Goal: Navigation & Orientation: Find specific page/section

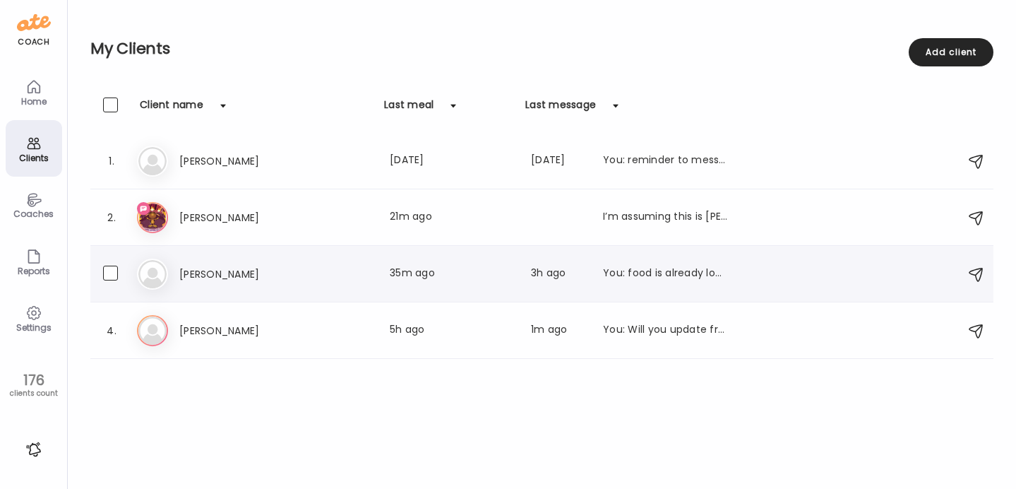
click at [240, 263] on div "Re [PERSON_NAME] Last meal: 35m ago Last message: 3h ago You: food is already l…" at bounding box center [544, 273] width 814 height 31
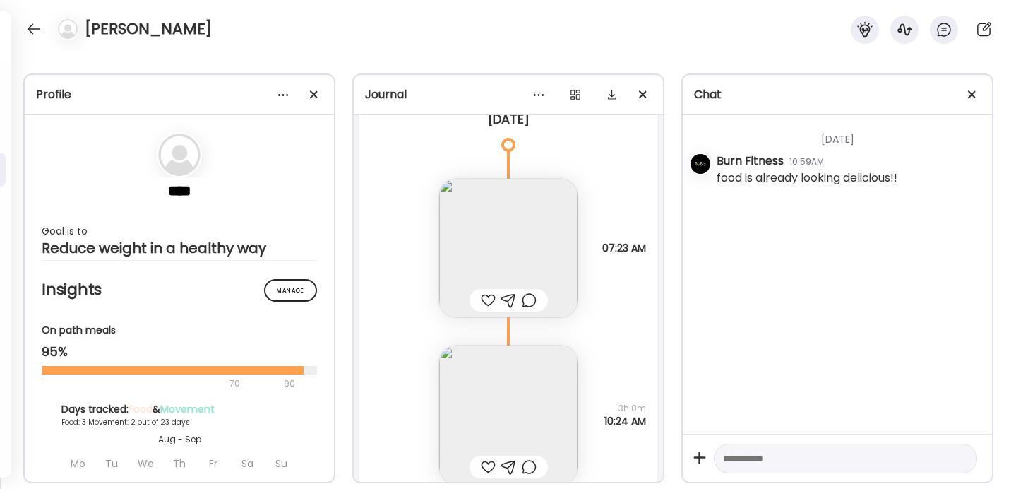
scroll to position [9757, 0]
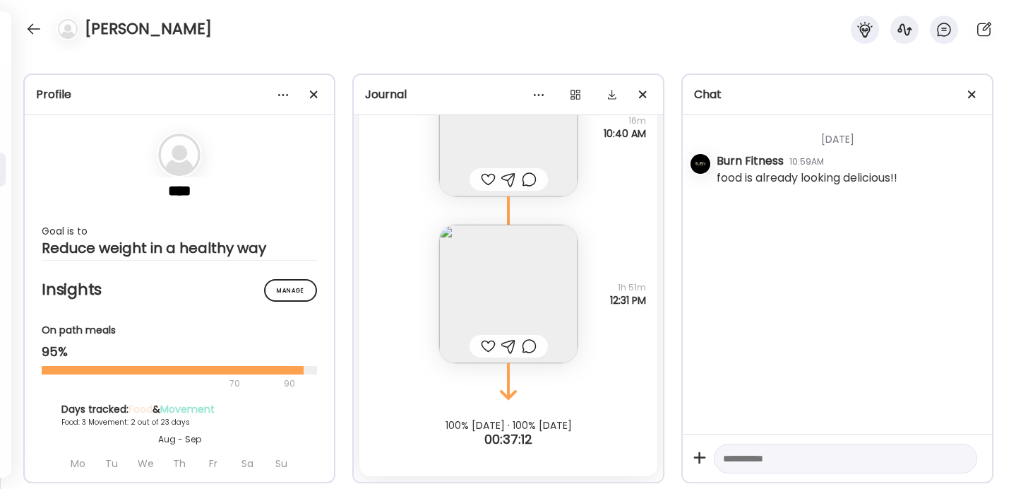
click at [528, 280] on img at bounding box center [508, 294] width 138 height 138
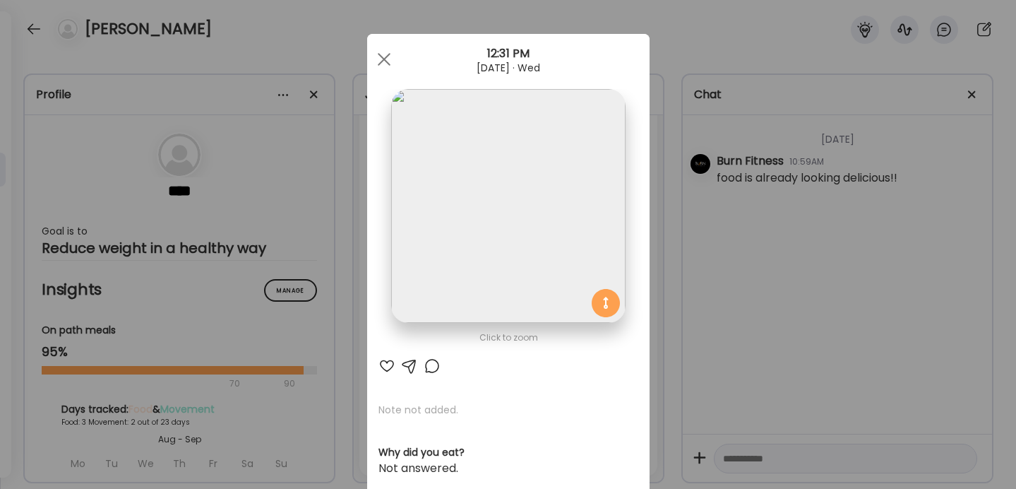
click at [665, 243] on div "Ate Coach Dashboard Wahoo! It’s official Take a moment to set up your Coach Pro…" at bounding box center [508, 244] width 1016 height 489
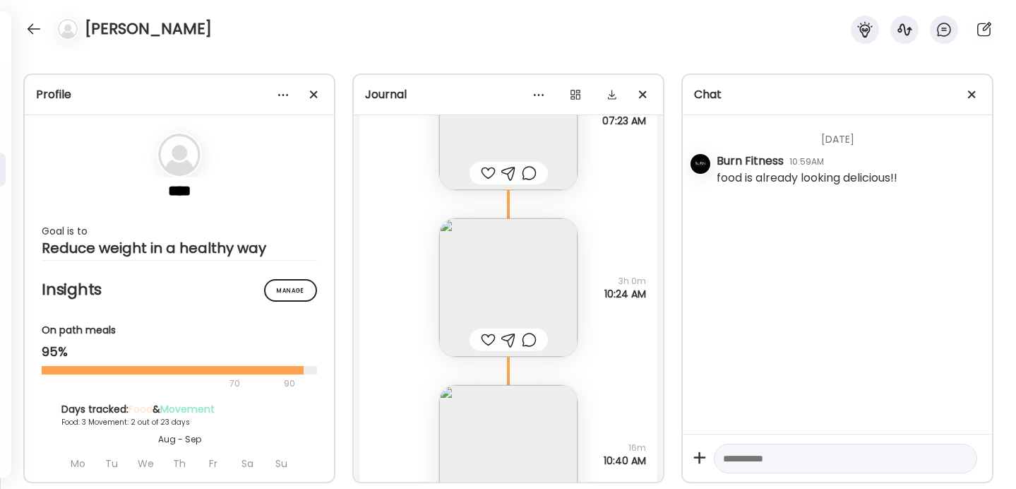
scroll to position [9426, 0]
click at [520, 276] on img at bounding box center [508, 291] width 138 height 138
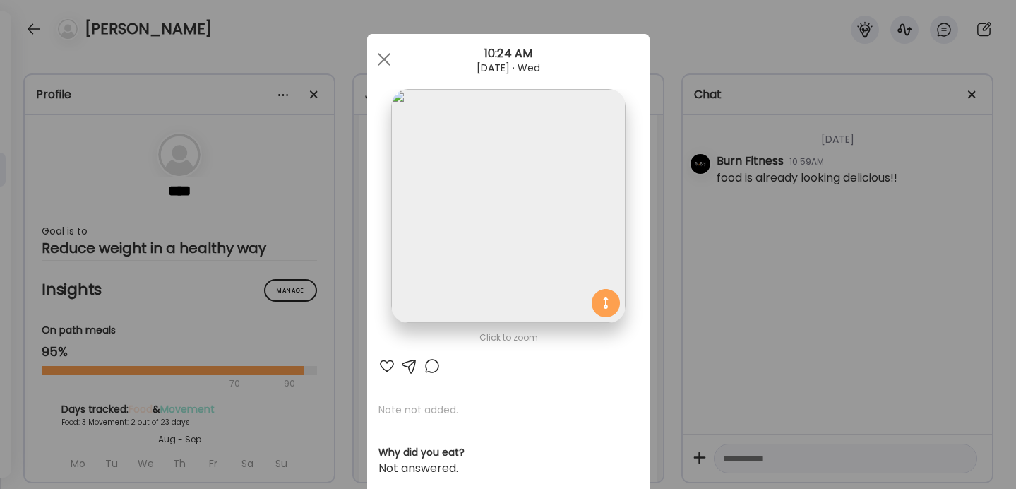
click at [660, 254] on div "Ate Coach Dashboard Wahoo! It’s official Take a moment to set up your Coach Pro…" at bounding box center [508, 244] width 1016 height 489
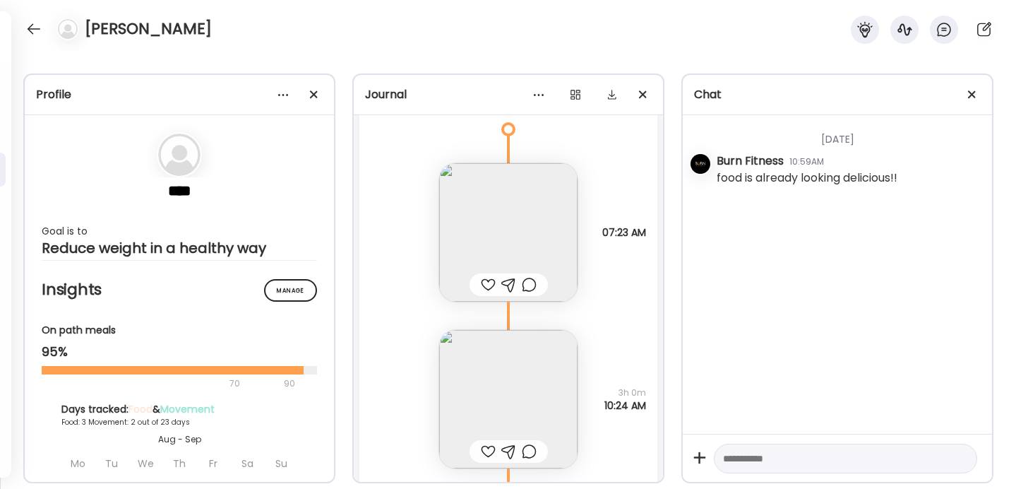
scroll to position [9319, 0]
click at [520, 227] on img at bounding box center [508, 231] width 138 height 138
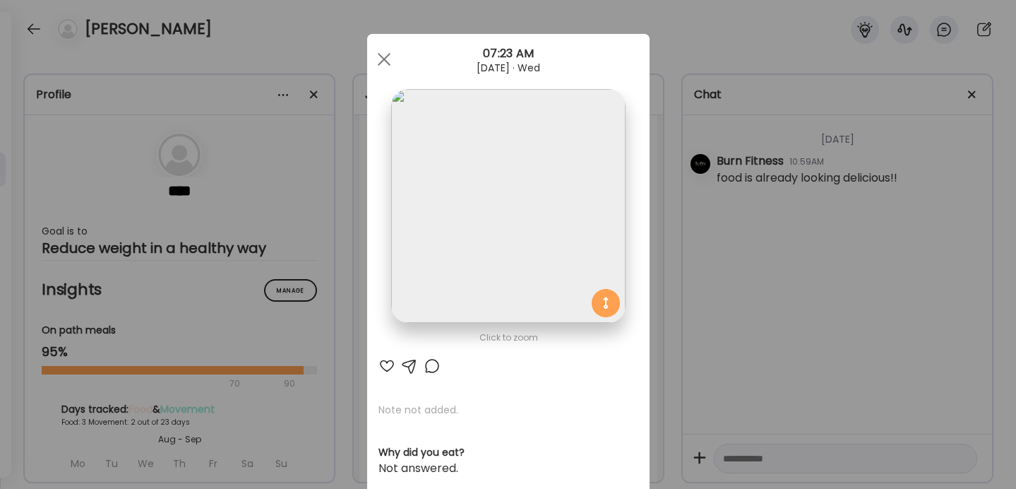
click at [677, 201] on div "Ate Coach Dashboard Wahoo! It’s official Take a moment to set up your Coach Pro…" at bounding box center [508, 244] width 1016 height 489
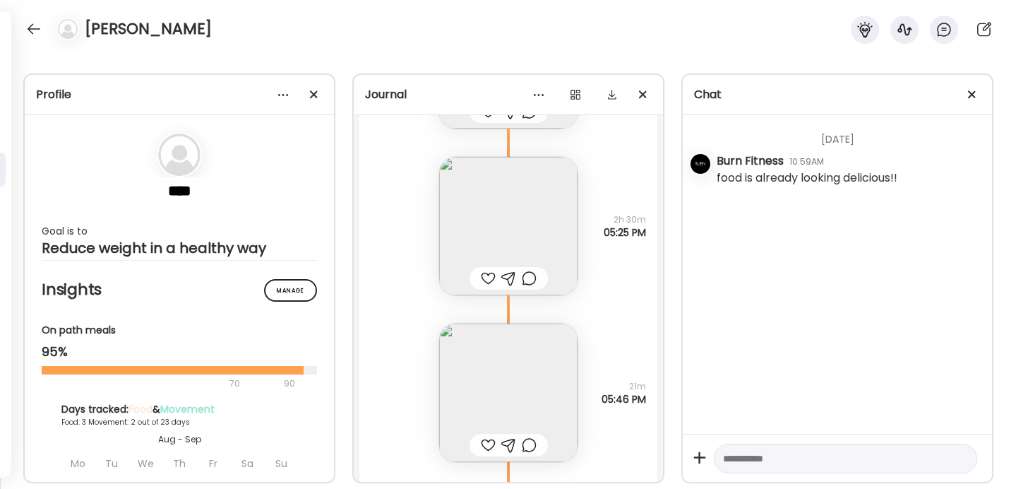
scroll to position [8787, 0]
click at [492, 218] on img at bounding box center [508, 232] width 138 height 138
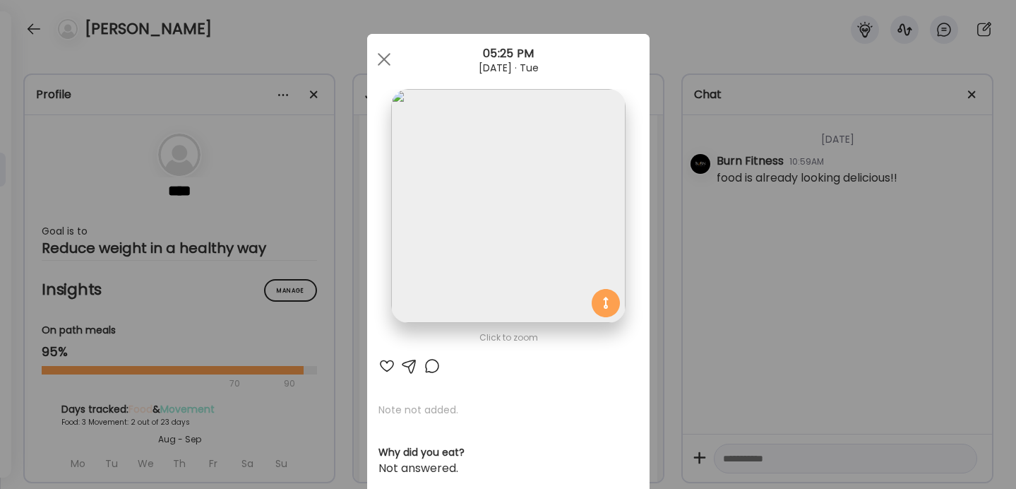
click at [668, 222] on div "Ate Coach Dashboard Wahoo! It’s official Take a moment to set up your Coach Pro…" at bounding box center [508, 244] width 1016 height 489
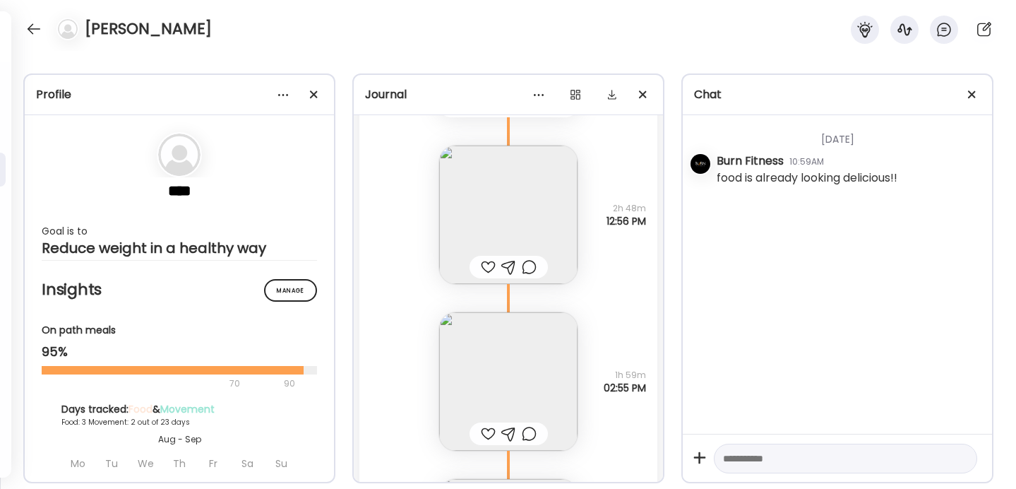
scroll to position [8497, 0]
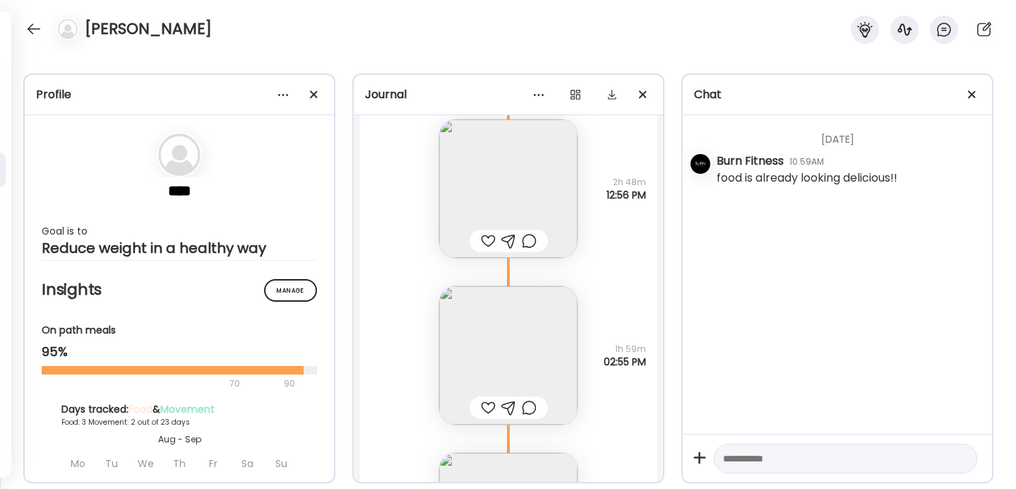
click at [494, 353] on img at bounding box center [508, 355] width 138 height 138
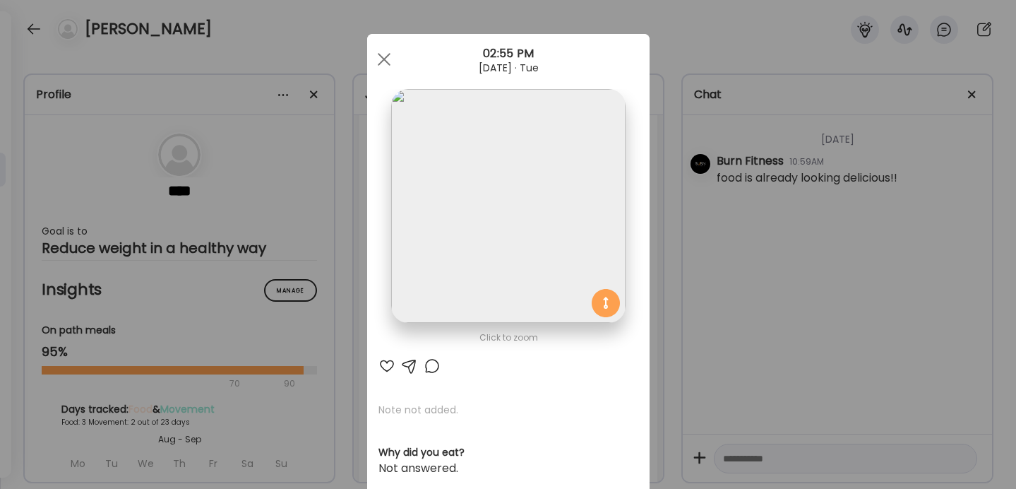
click at [680, 297] on div "Ate Coach Dashboard Wahoo! It’s official Take a moment to set up your Coach Pro…" at bounding box center [508, 244] width 1016 height 489
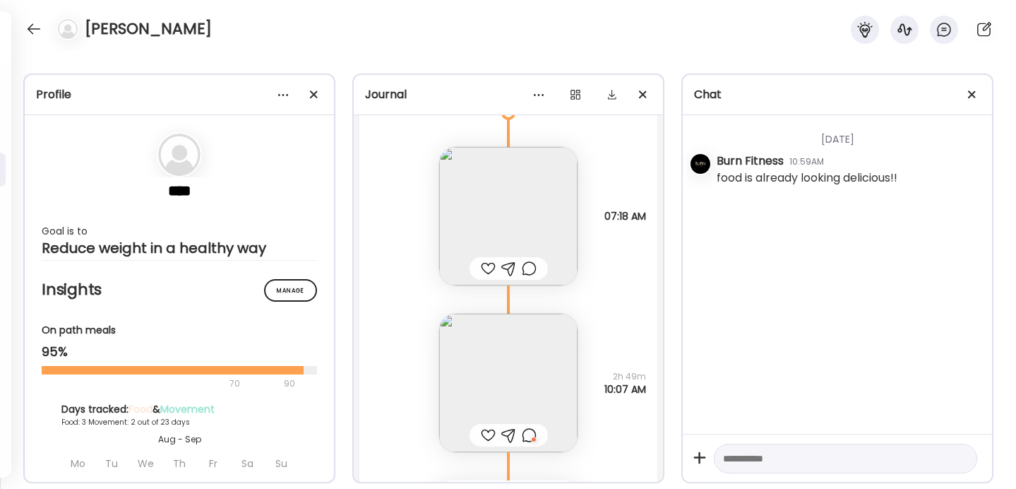
scroll to position [8060, 0]
click at [527, 441] on div at bounding box center [529, 438] width 15 height 17
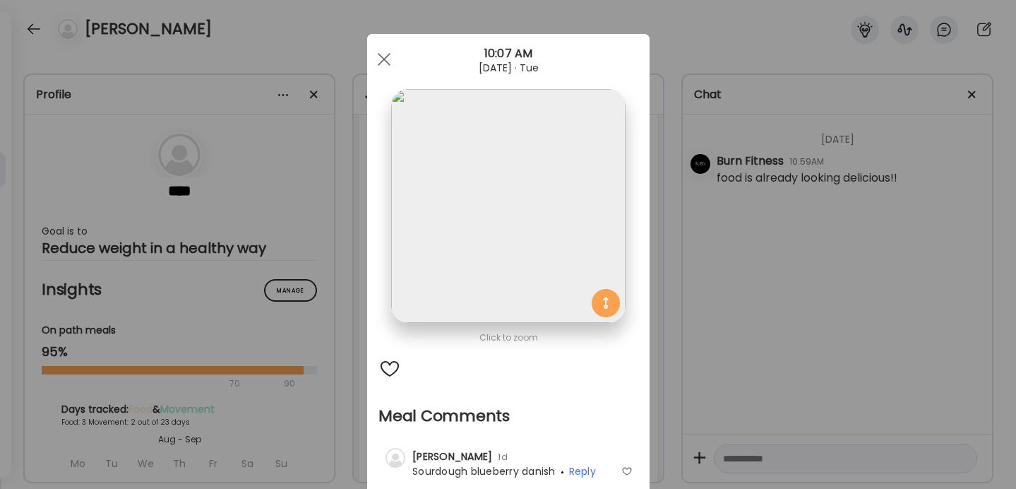
scroll to position [126, 0]
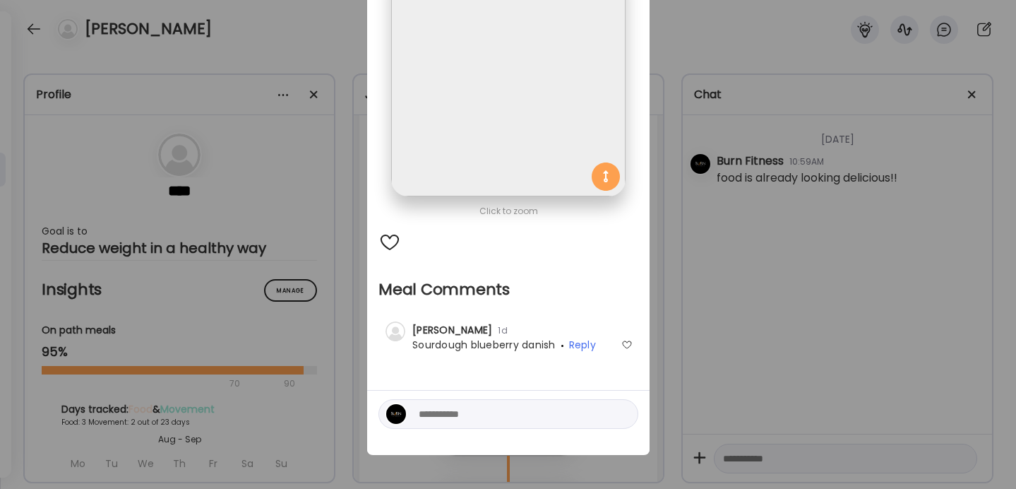
click at [627, 344] on div at bounding box center [626, 344] width 11 height 11
click at [696, 333] on div "Ate Coach Dashboard Wahoo! It’s official Take a moment to set up your Coach Pro…" at bounding box center [508, 244] width 1016 height 489
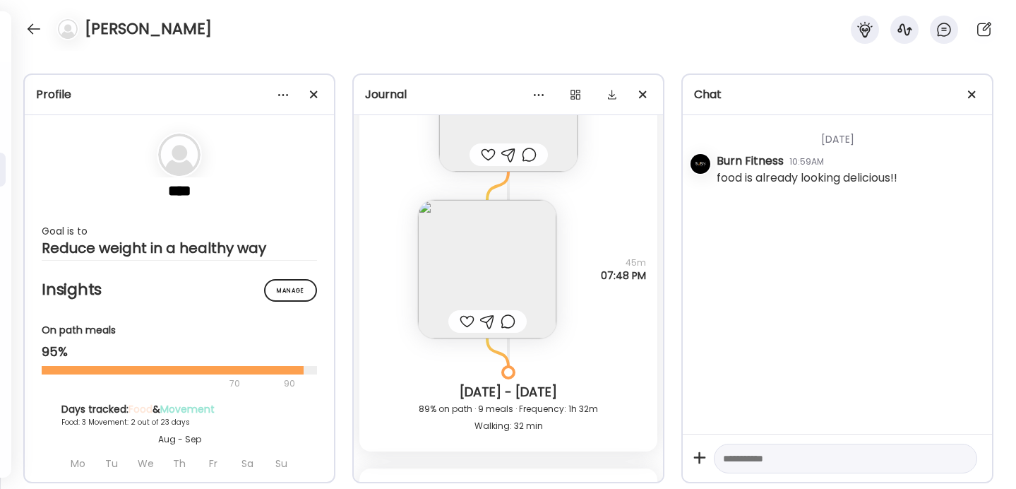
scroll to position [7661, 0]
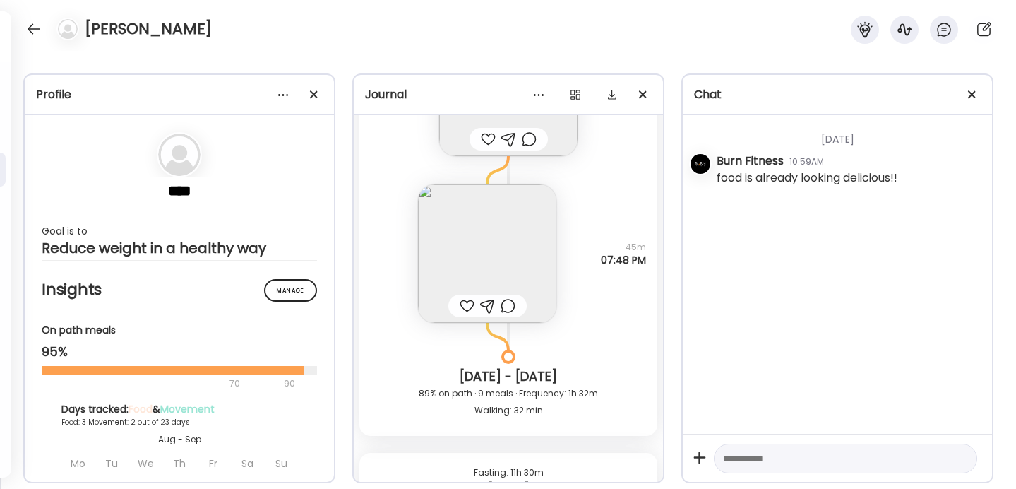
click at [482, 253] on img at bounding box center [487, 253] width 138 height 138
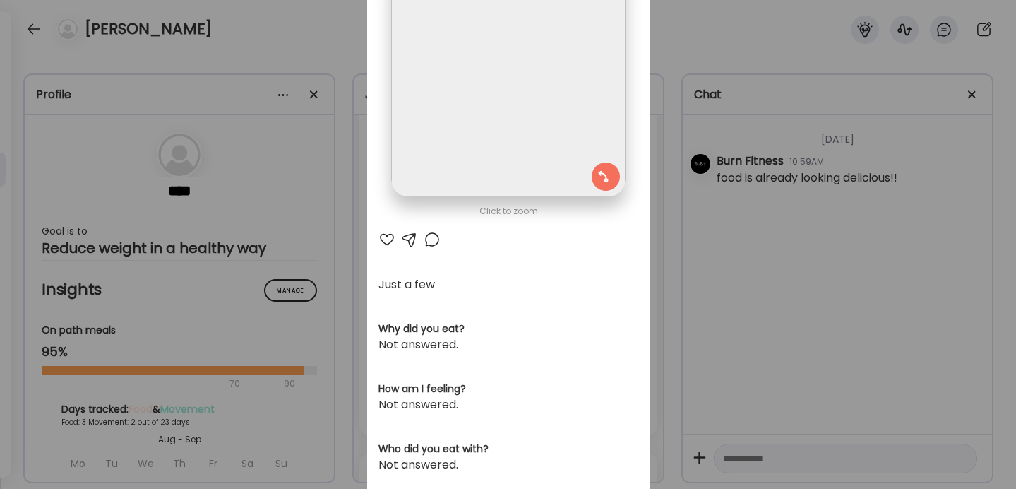
click at [676, 212] on div "Ate Coach Dashboard Wahoo! It’s official Take a moment to set up your Coach Pro…" at bounding box center [508, 244] width 1016 height 489
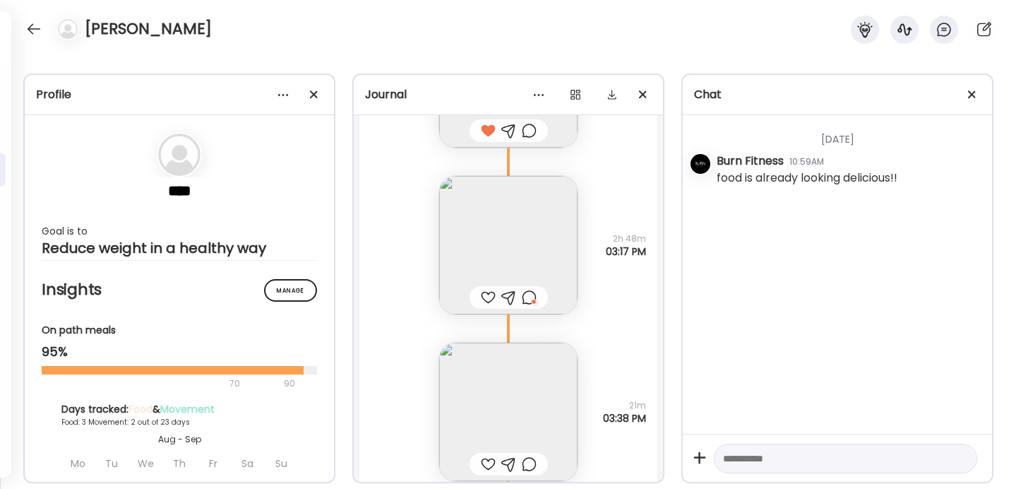
scroll to position [7173, 0]
click at [530, 299] on div at bounding box center [529, 294] width 15 height 17
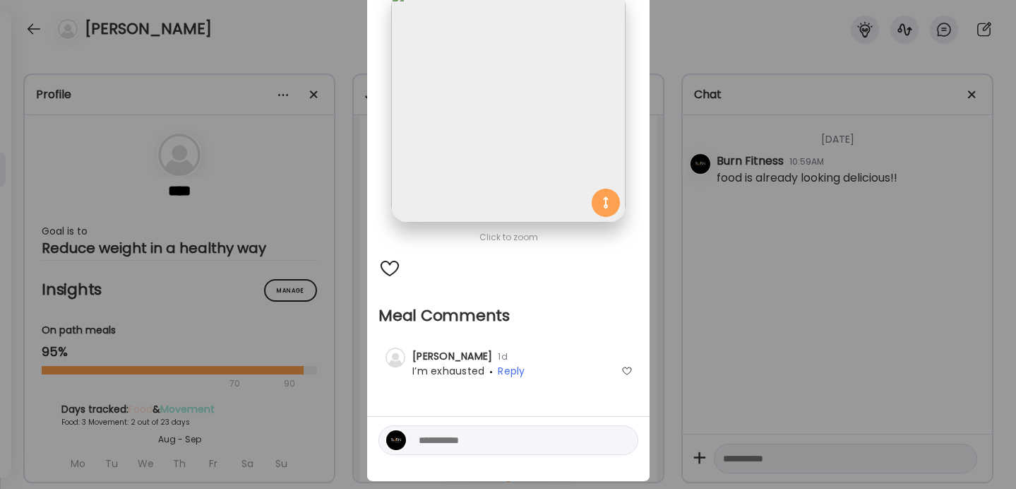
scroll to position [0, 0]
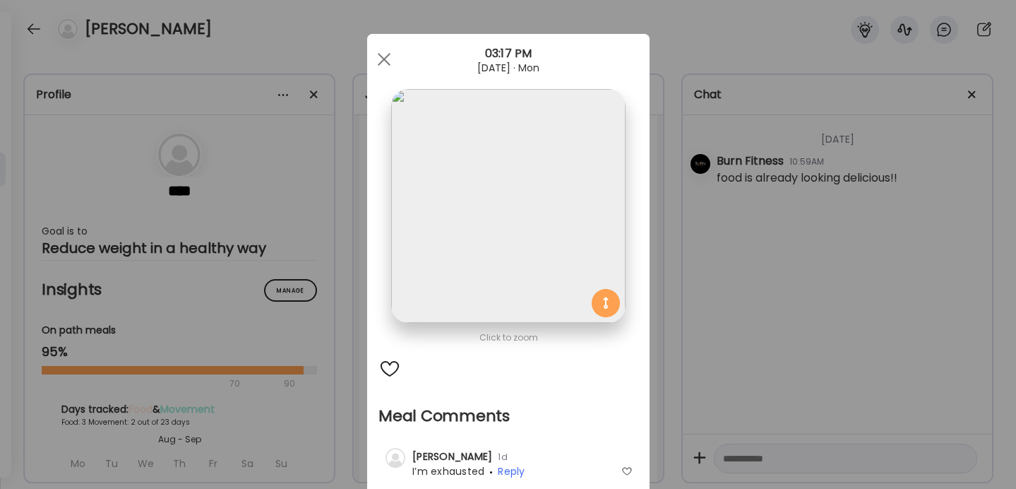
click at [670, 242] on div "Ate Coach Dashboard Wahoo! It’s official Take a moment to set up your Coach Pro…" at bounding box center [508, 244] width 1016 height 489
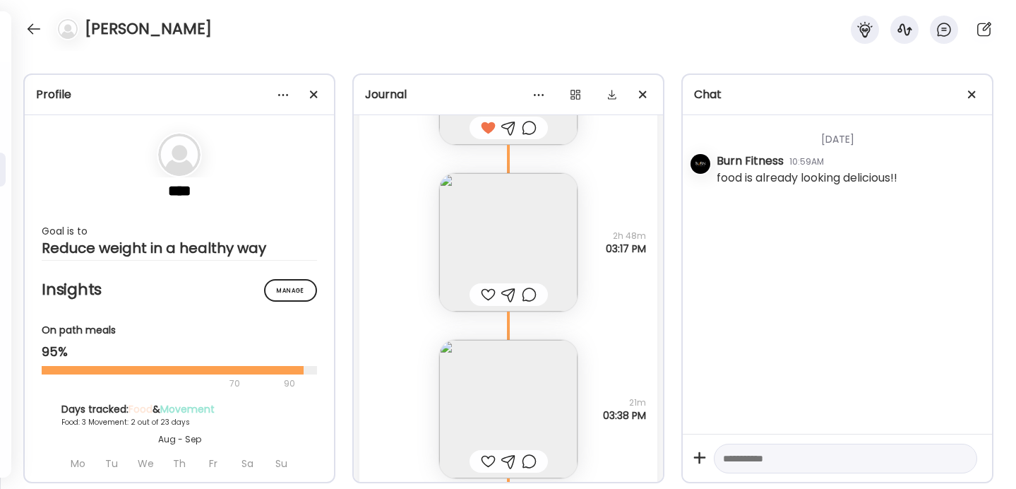
click at [530, 237] on img at bounding box center [508, 242] width 138 height 138
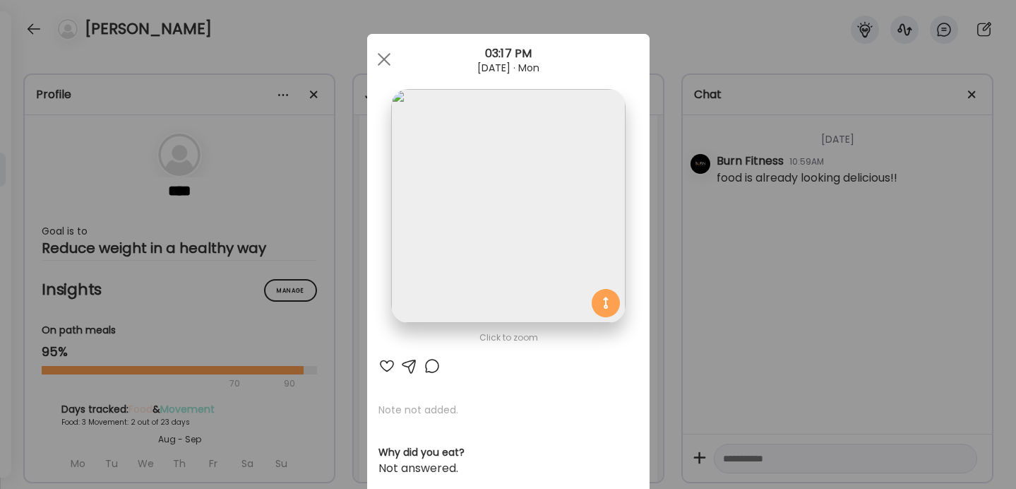
click at [646, 225] on section at bounding box center [508, 222] width 282 height 266
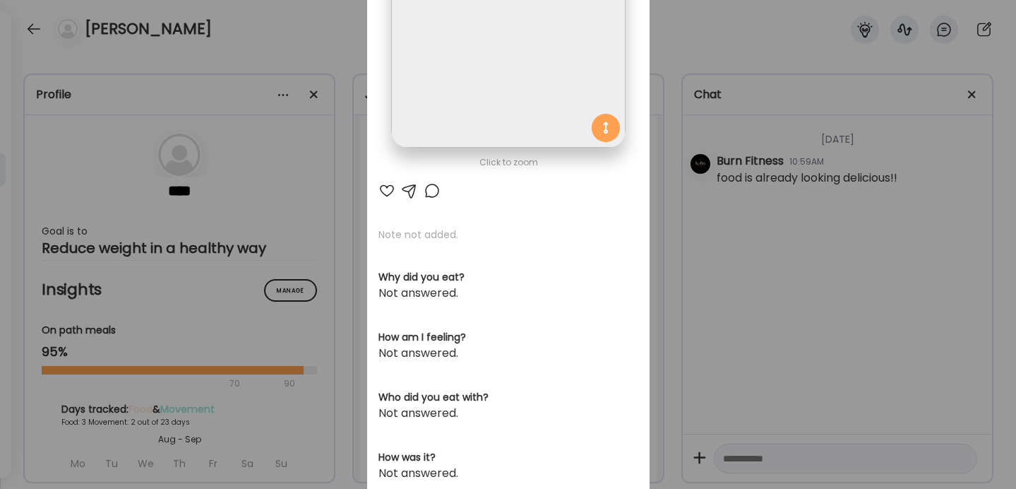
scroll to position [32, 0]
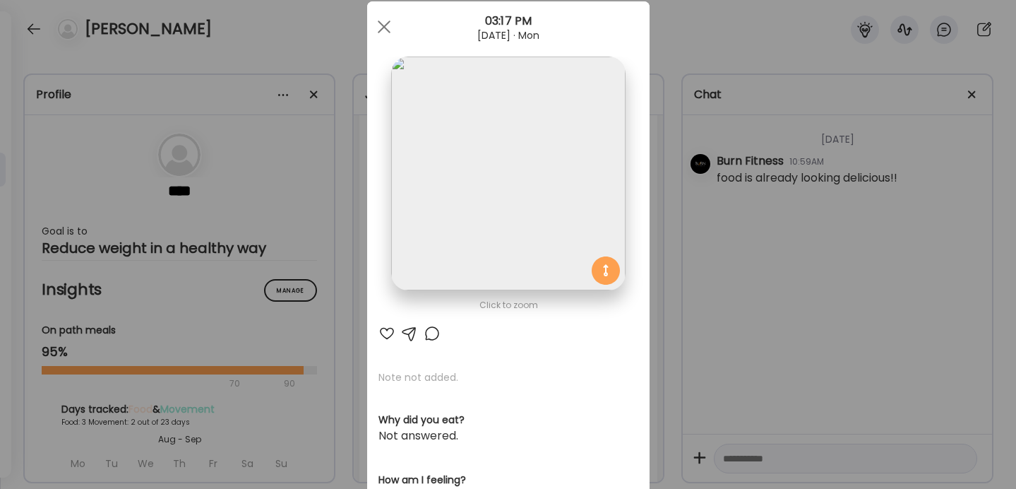
click at [733, 189] on div "Ate Coach Dashboard Wahoo! It’s official Take a moment to set up your Coach Pro…" at bounding box center [508, 244] width 1016 height 489
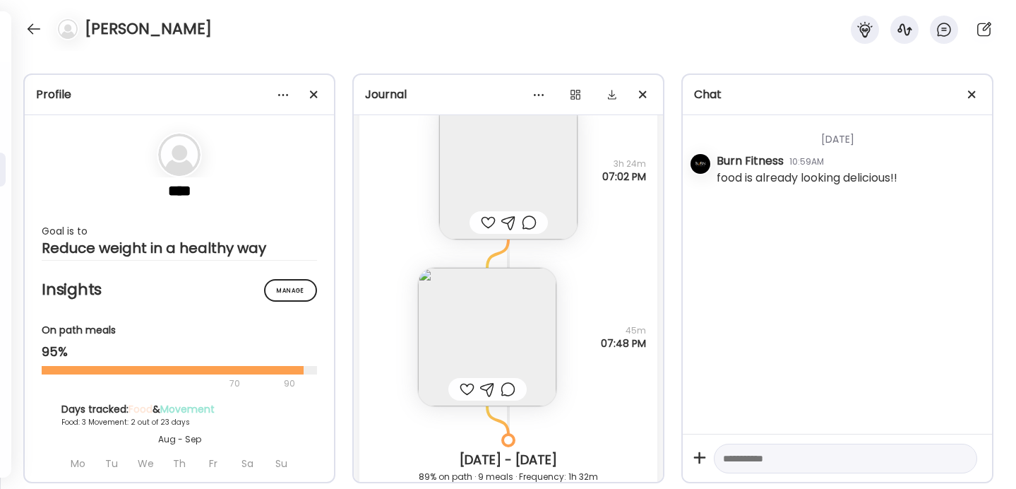
scroll to position [7573, 0]
click at [532, 169] on img at bounding box center [508, 175] width 138 height 138
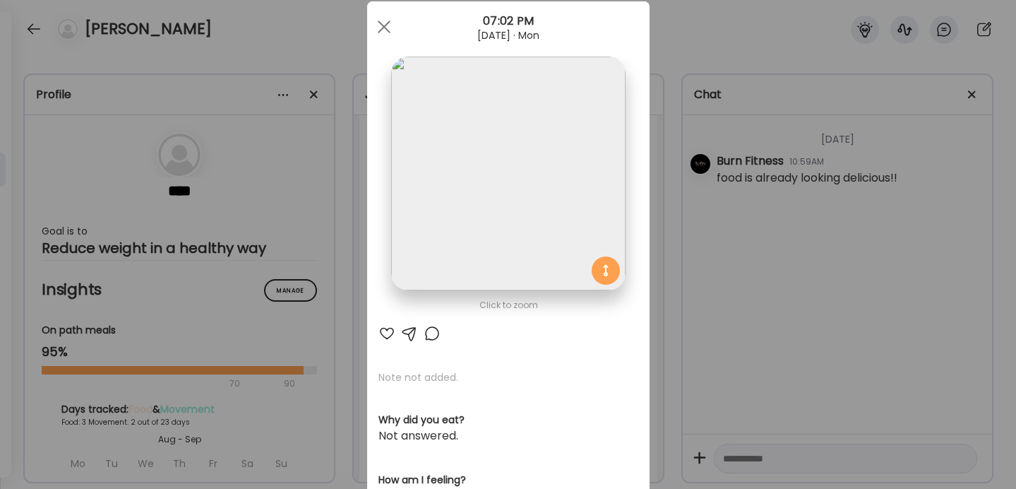
click at [681, 216] on div "Ate Coach Dashboard Wahoo! It’s official Take a moment to set up your Coach Pro…" at bounding box center [508, 244] width 1016 height 489
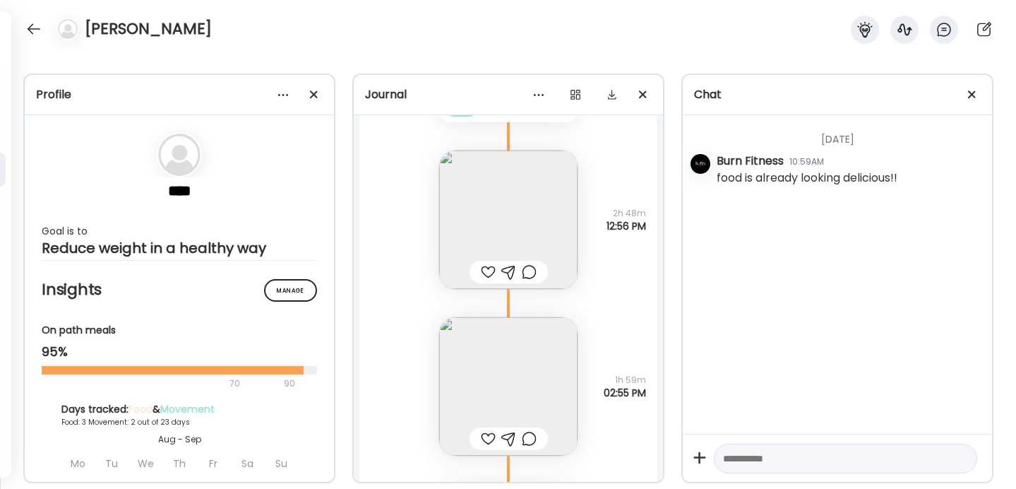
scroll to position [8605, 0]
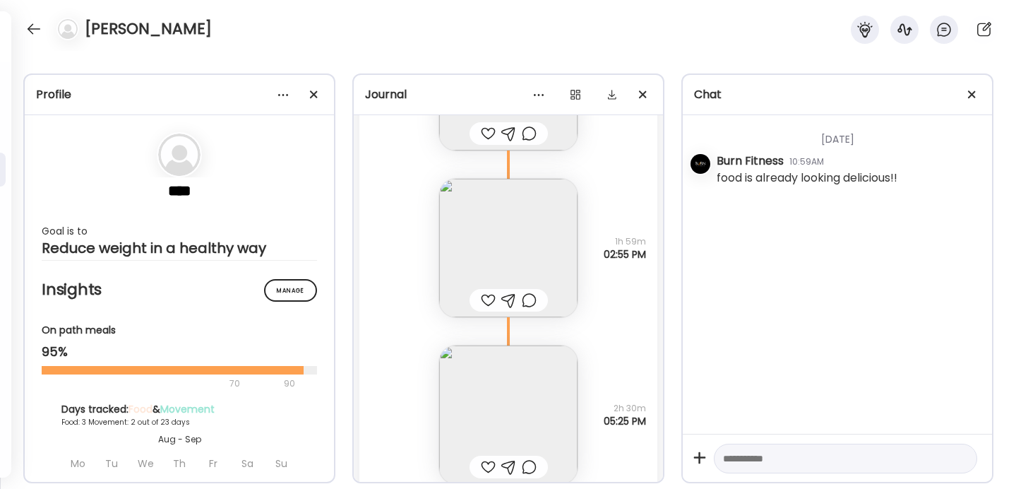
click at [525, 251] on img at bounding box center [508, 248] width 138 height 138
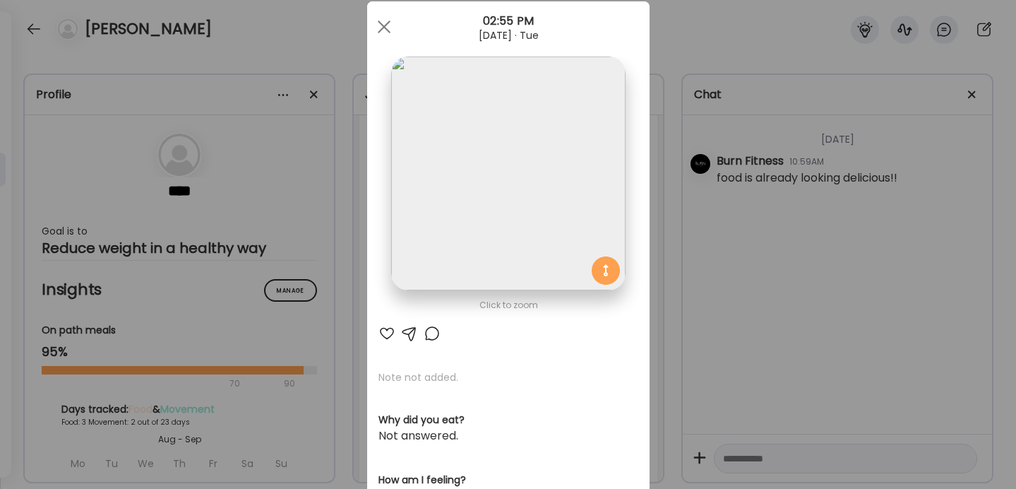
click at [654, 173] on div "Ate Coach Dashboard Wahoo! It’s official Take a moment to set up your Coach Pro…" at bounding box center [508, 244] width 1016 height 489
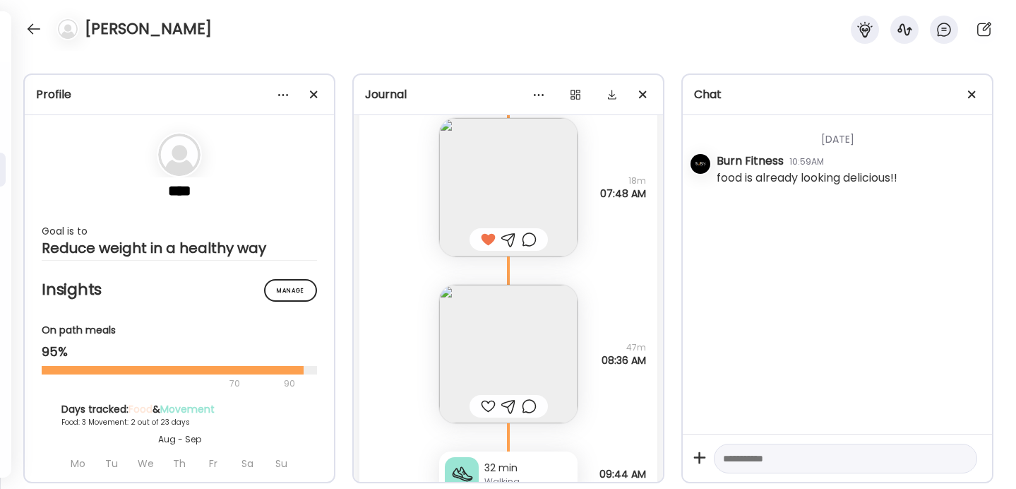
scroll to position [6471, 0]
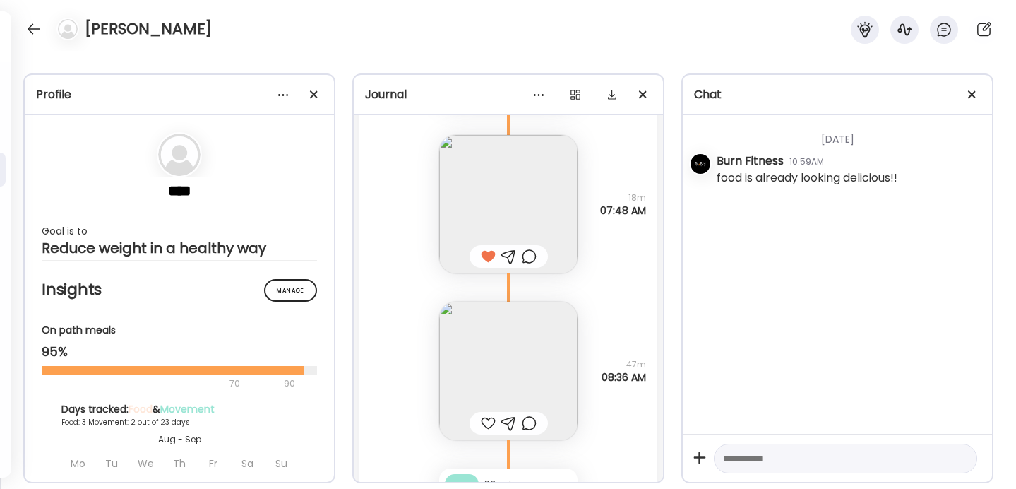
click at [528, 219] on img at bounding box center [508, 204] width 138 height 138
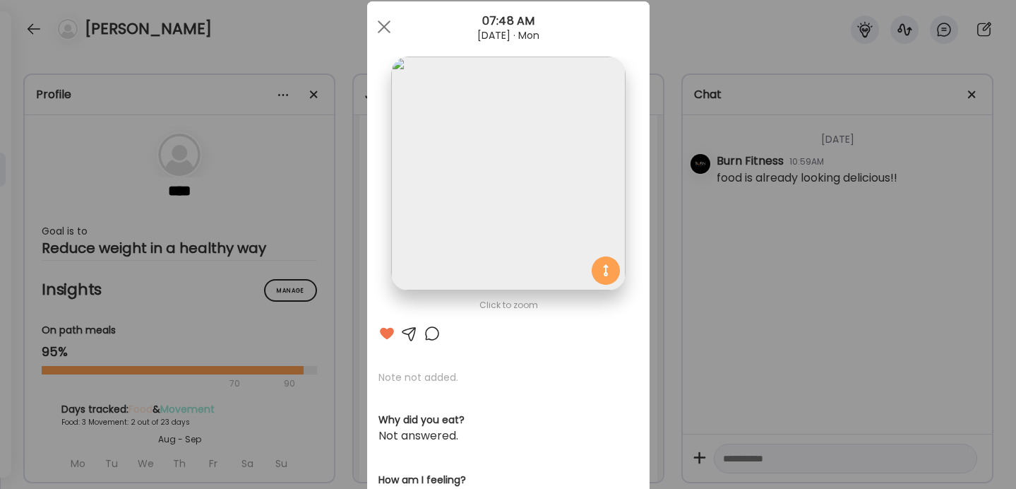
click at [656, 218] on div "Ate Coach Dashboard Wahoo! It’s official Take a moment to set up your Coach Pro…" at bounding box center [508, 244] width 1016 height 489
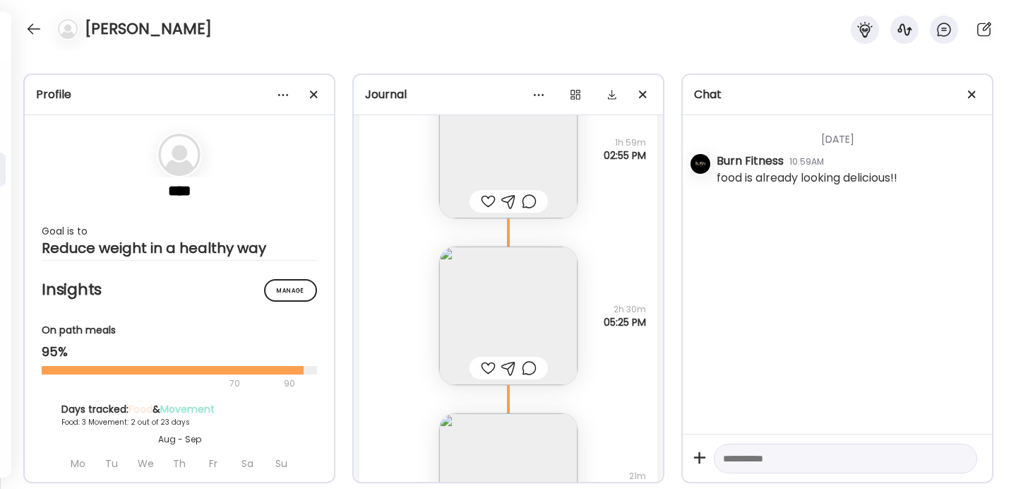
scroll to position [8711, 0]
click at [510, 167] on img at bounding box center [508, 141] width 138 height 138
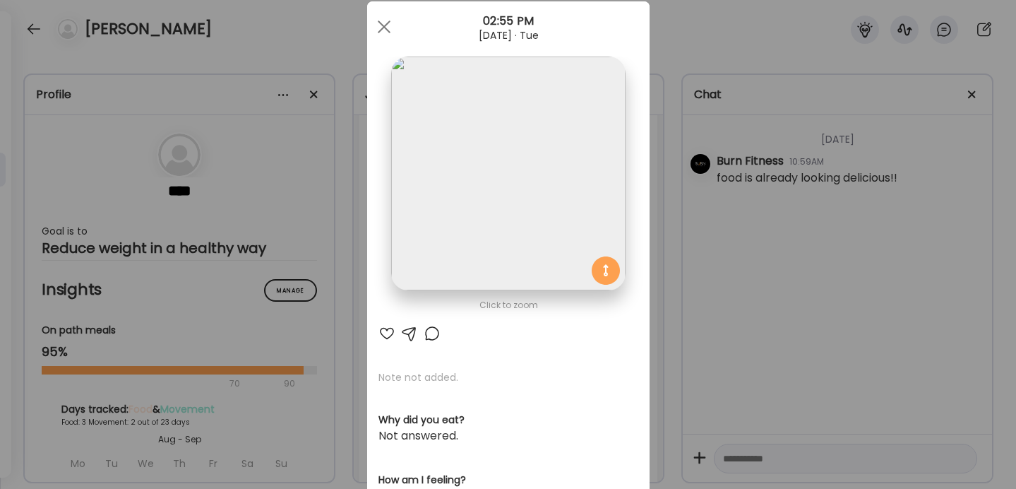
click at [688, 190] on div "Ate Coach Dashboard Wahoo! It’s official Take a moment to set up your Coach Pro…" at bounding box center [508, 244] width 1016 height 489
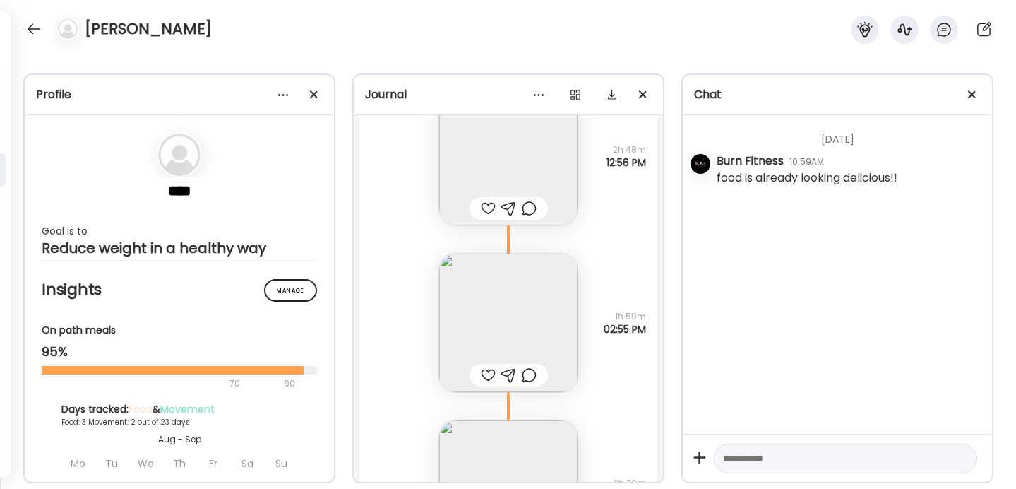
scroll to position [8495, 0]
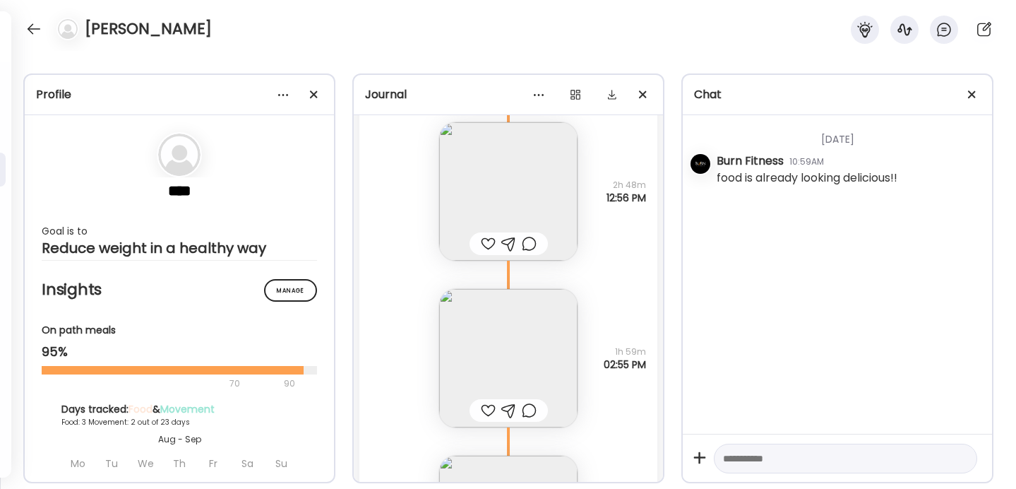
click at [541, 179] on img at bounding box center [508, 191] width 138 height 138
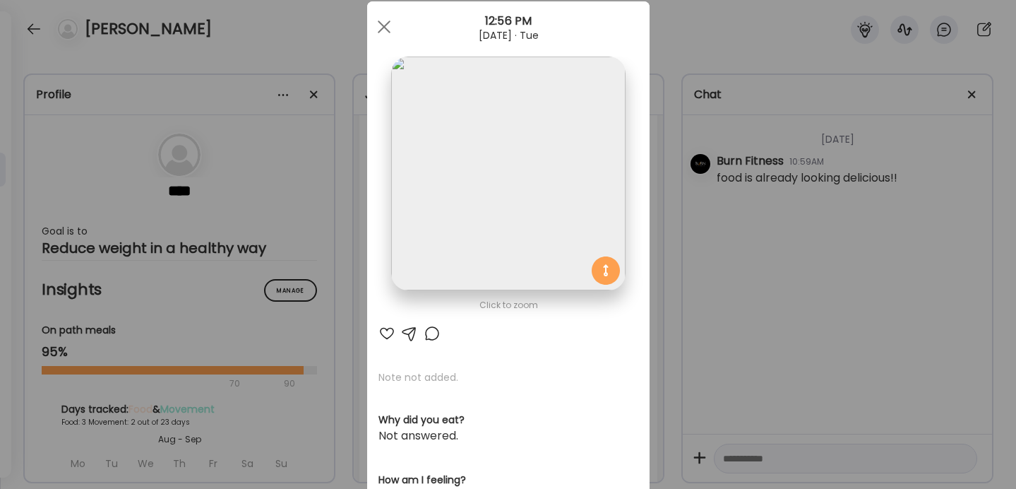
click at [690, 50] on div "Ate Coach Dashboard Wahoo! It’s official Take a moment to set up your Coach Pro…" at bounding box center [508, 244] width 1016 height 489
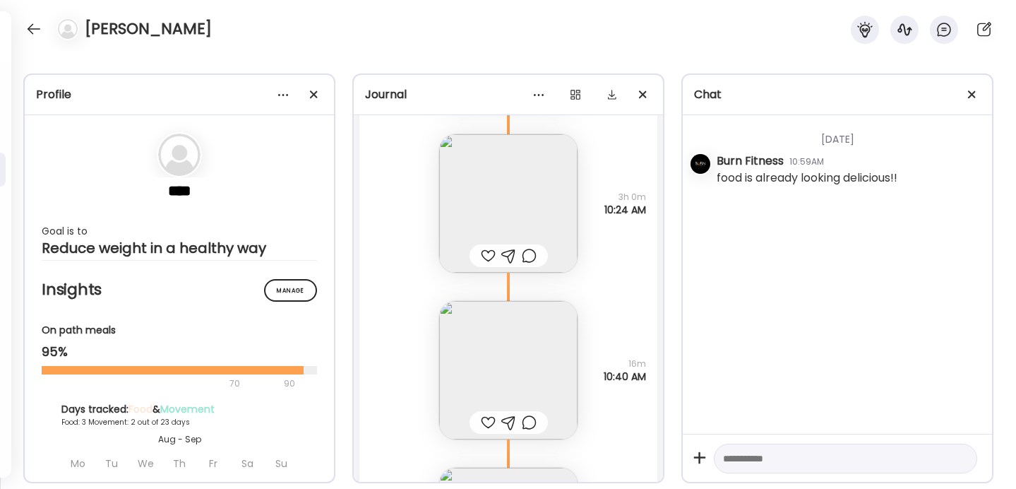
scroll to position [9511, 0]
click at [523, 219] on img at bounding box center [508, 205] width 138 height 138
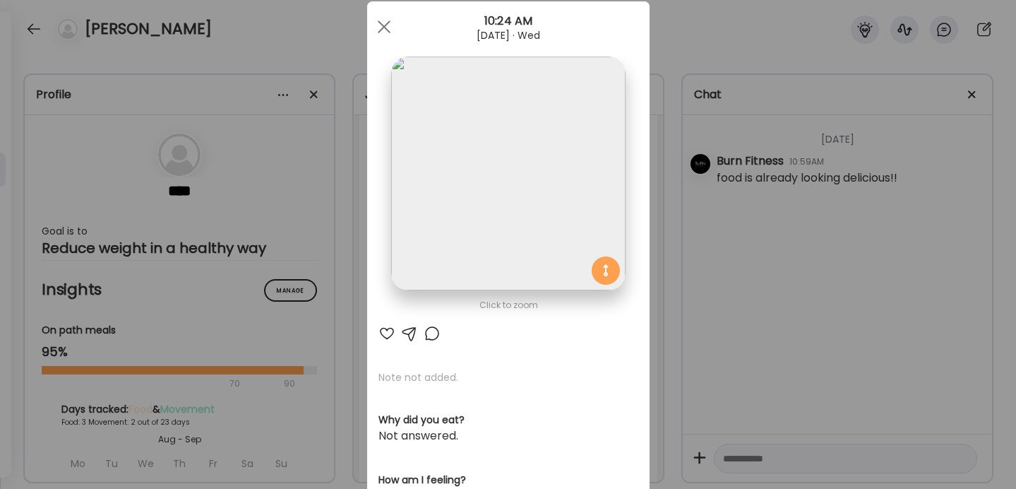
click at [551, 189] on img at bounding box center [508, 173] width 234 height 234
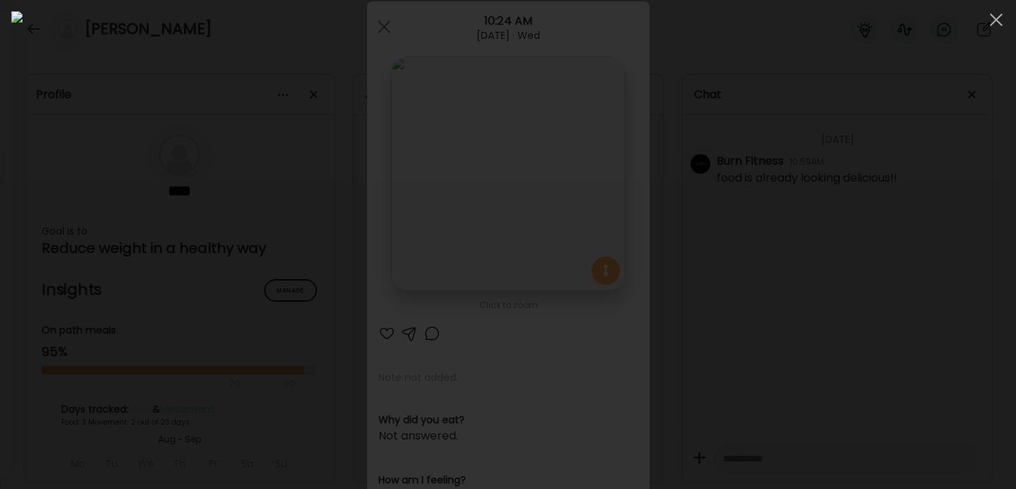
click at [791, 260] on div at bounding box center [508, 244] width 994 height 466
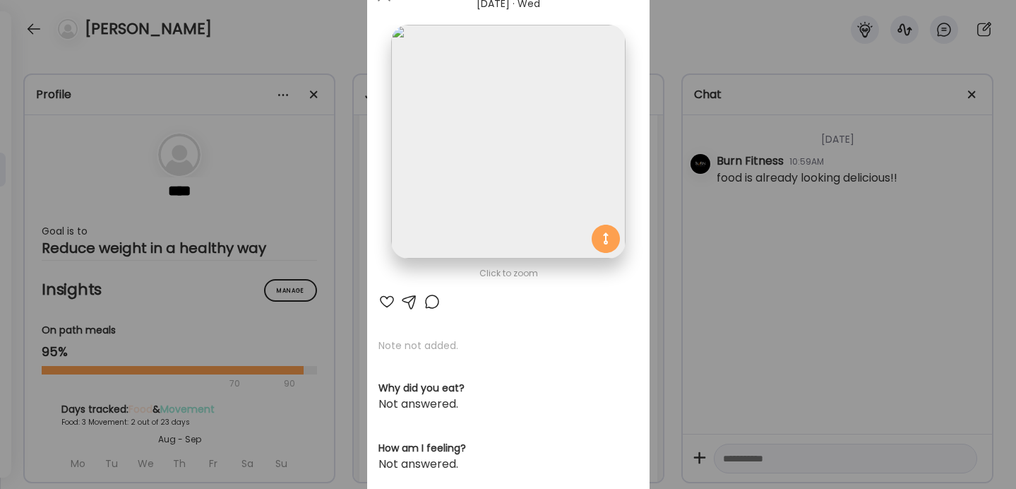
scroll to position [61, 0]
click at [749, 47] on div "Ate Coach Dashboard Wahoo! It’s official Take a moment to set up your Coach Pro…" at bounding box center [508, 244] width 1016 height 489
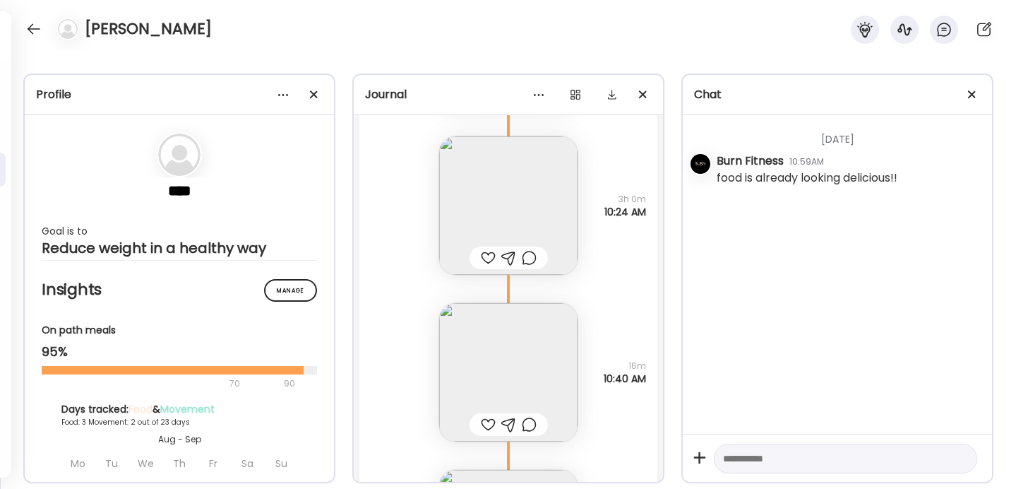
scroll to position [9757, 0]
